Goal: Task Accomplishment & Management: Manage account settings

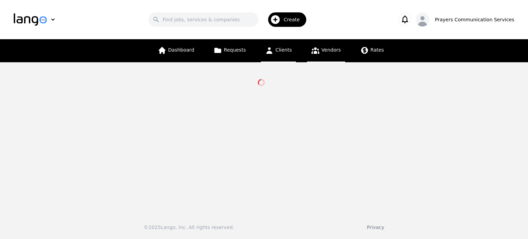
click at [285, 56] on link "Clients" at bounding box center [278, 50] width 35 height 23
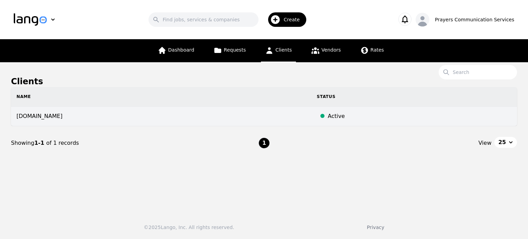
click at [124, 120] on td "[DOMAIN_NAME]" at bounding box center [161, 117] width 300 height 20
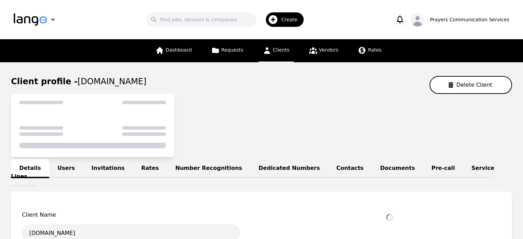
select select "active"
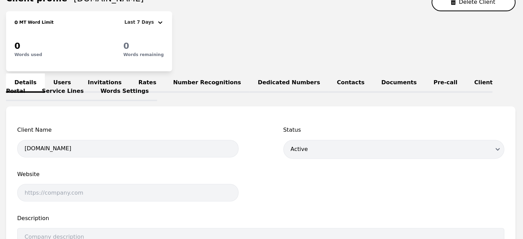
scroll to position [81, 0]
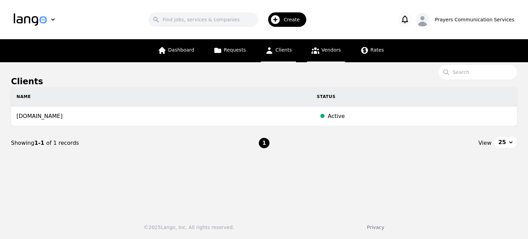
click at [324, 48] on span "Vendors" at bounding box center [330, 49] width 19 height 5
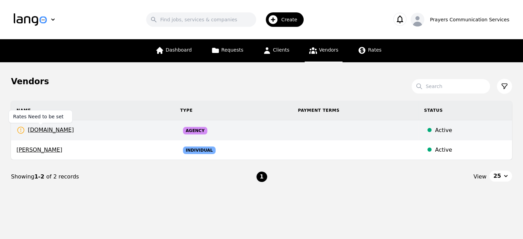
click at [19, 129] on icon at bounding box center [20, 130] width 9 height 9
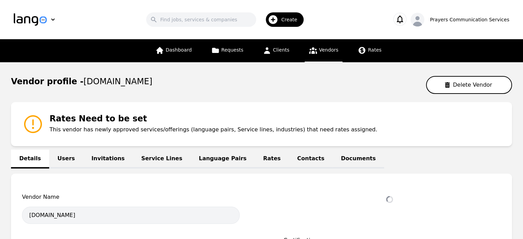
select select "active"
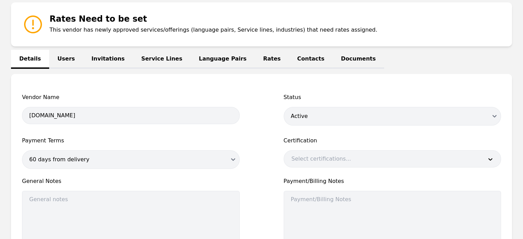
scroll to position [100, 0]
click at [255, 56] on link "Rates" at bounding box center [272, 58] width 34 height 19
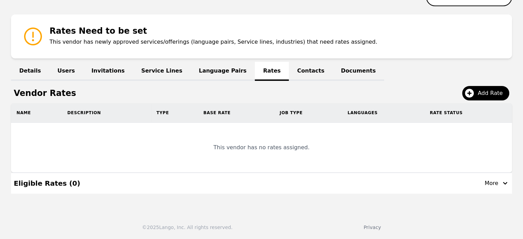
scroll to position [87, 0]
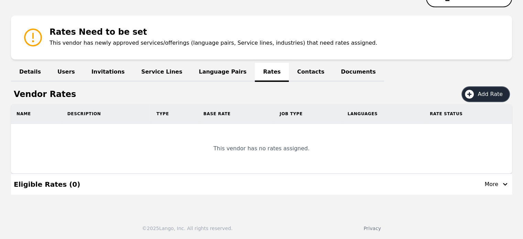
click at [474, 90] on icon at bounding box center [468, 94] width 11 height 11
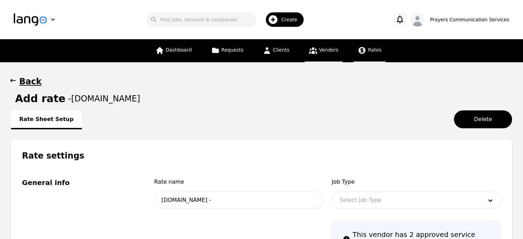
click at [357, 52] on icon at bounding box center [361, 50] width 9 height 9
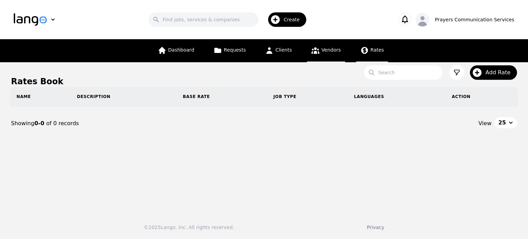
click at [315, 52] on icon at bounding box center [315, 50] width 9 height 9
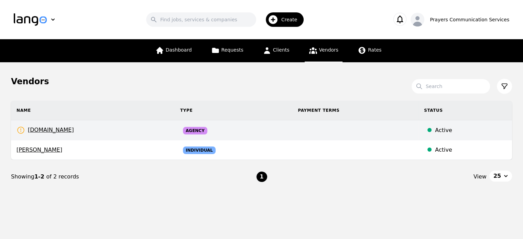
click at [299, 126] on td at bounding box center [355, 130] width 126 height 20
select select "active"
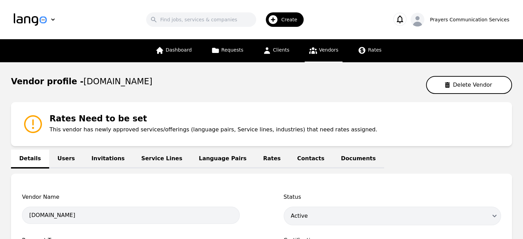
click at [70, 152] on link "Users" at bounding box center [66, 158] width 34 height 19
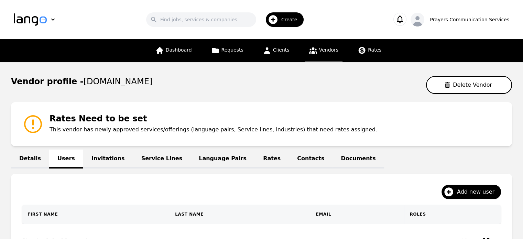
scroll to position [71, 0]
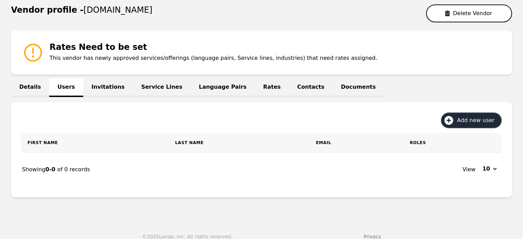
click at [474, 119] on span "Add new user" at bounding box center [478, 120] width 42 height 8
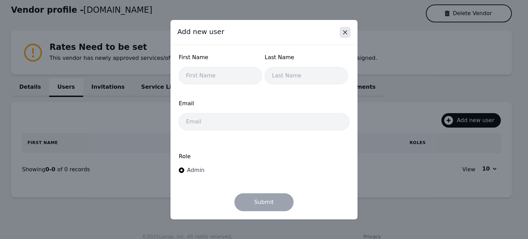
click at [346, 33] on icon "Close" at bounding box center [344, 32] width 3 height 3
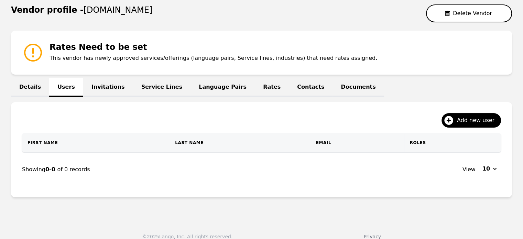
click at [104, 87] on link "Invitations" at bounding box center [108, 87] width 50 height 19
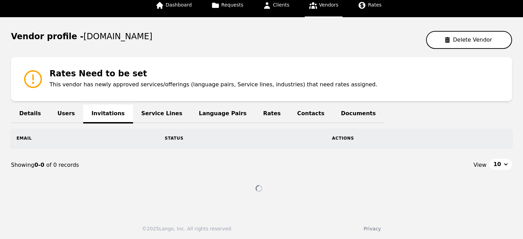
scroll to position [32, 0]
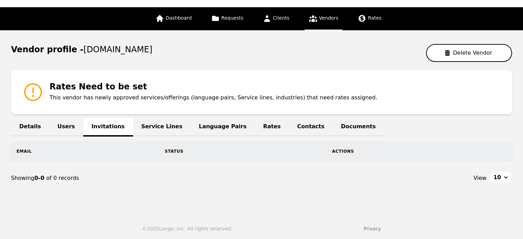
click at [147, 121] on link "Service Lines" at bounding box center [162, 127] width 58 height 19
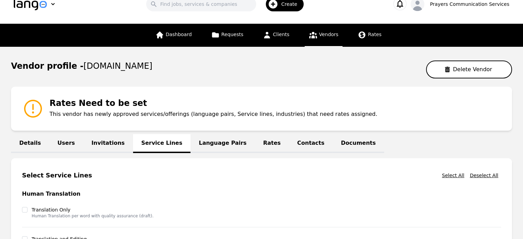
scroll to position [14, 0]
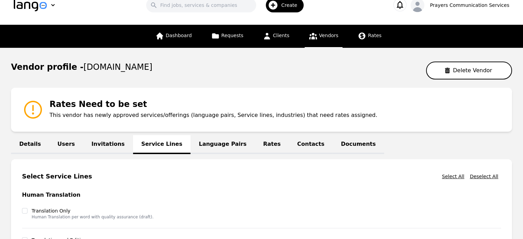
click at [198, 148] on link "Language Pairs" at bounding box center [222, 144] width 64 height 19
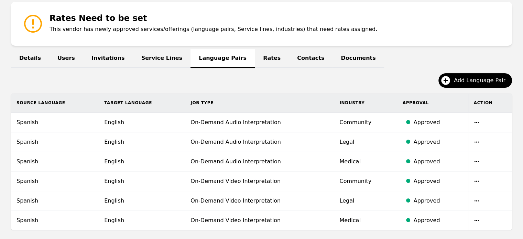
scroll to position [102, 0]
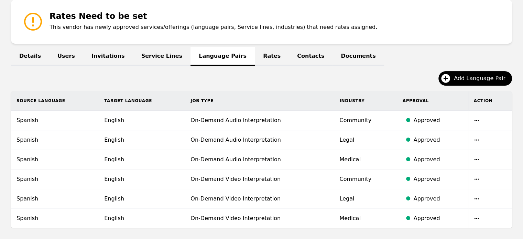
click at [255, 59] on link "Rates" at bounding box center [272, 56] width 34 height 19
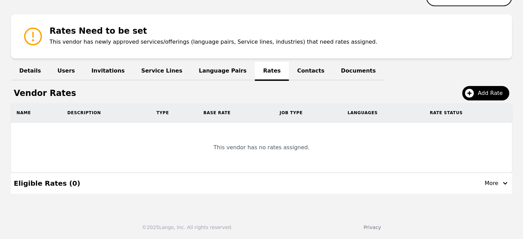
scroll to position [87, 0]
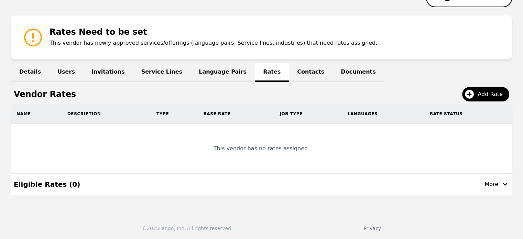
click at [289, 79] on link "Contacts" at bounding box center [311, 72] width 44 height 19
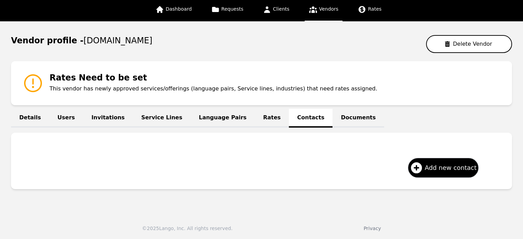
click at [332, 118] on link "Documents" at bounding box center [357, 118] width 51 height 19
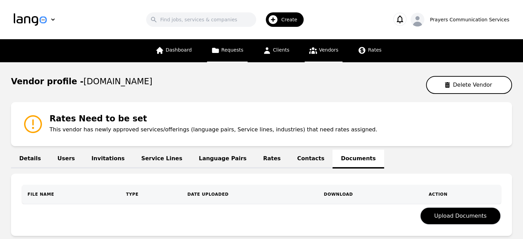
click at [232, 45] on link "Requests" at bounding box center [227, 50] width 41 height 23
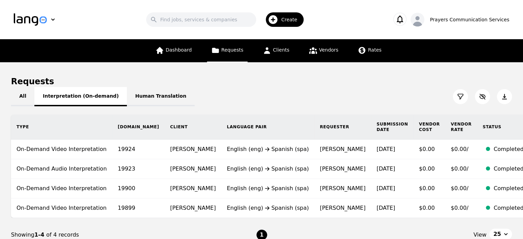
click at [85, 100] on button "Interpretation (On-demand)" at bounding box center [80, 96] width 92 height 19
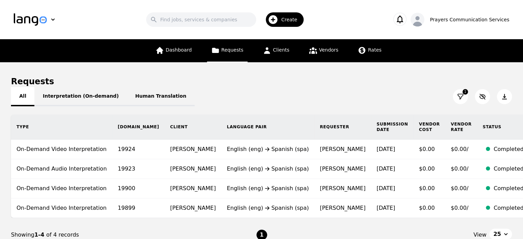
click at [24, 94] on button "All" at bounding box center [22, 96] width 23 height 19
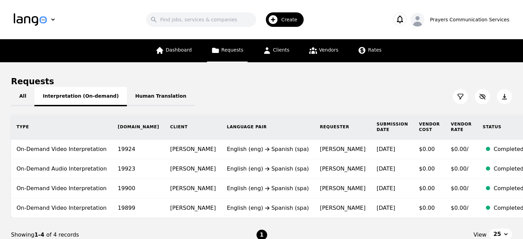
click at [69, 98] on button "Interpretation (On-demand)" at bounding box center [80, 96] width 92 height 19
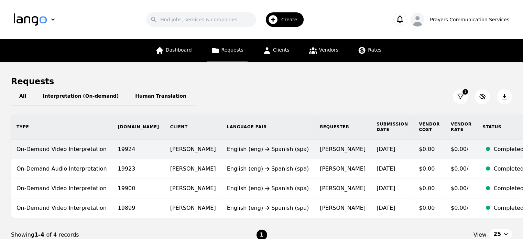
click at [242, 147] on div "English (eng) Spanish (spa)" at bounding box center [268, 149] width 82 height 8
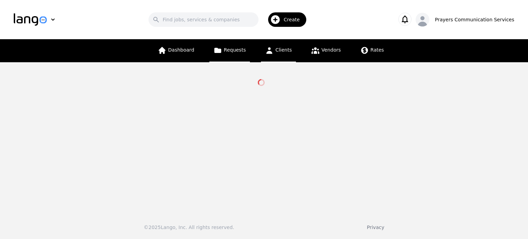
click at [283, 54] on link "Clients" at bounding box center [278, 50] width 35 height 23
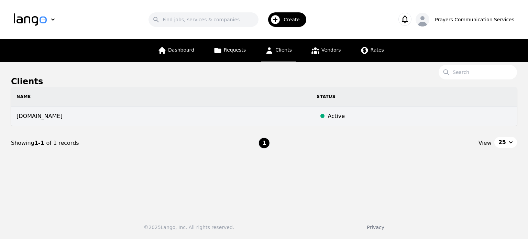
click at [294, 109] on td "[DOMAIN_NAME]" at bounding box center [161, 117] width 300 height 20
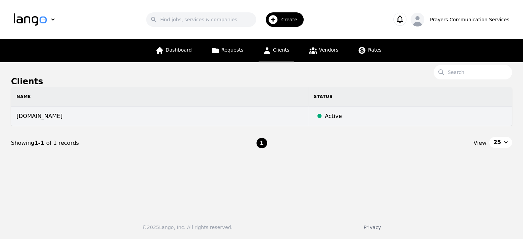
select select "active"
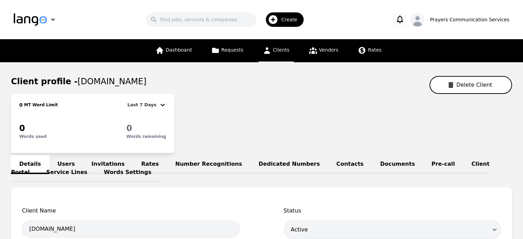
click at [96, 165] on link "Service Lines" at bounding box center [67, 172] width 58 height 19
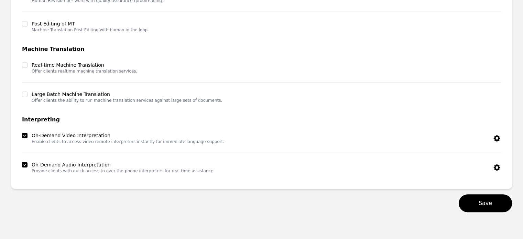
scroll to position [333, 0]
